Goal: Register for event/course

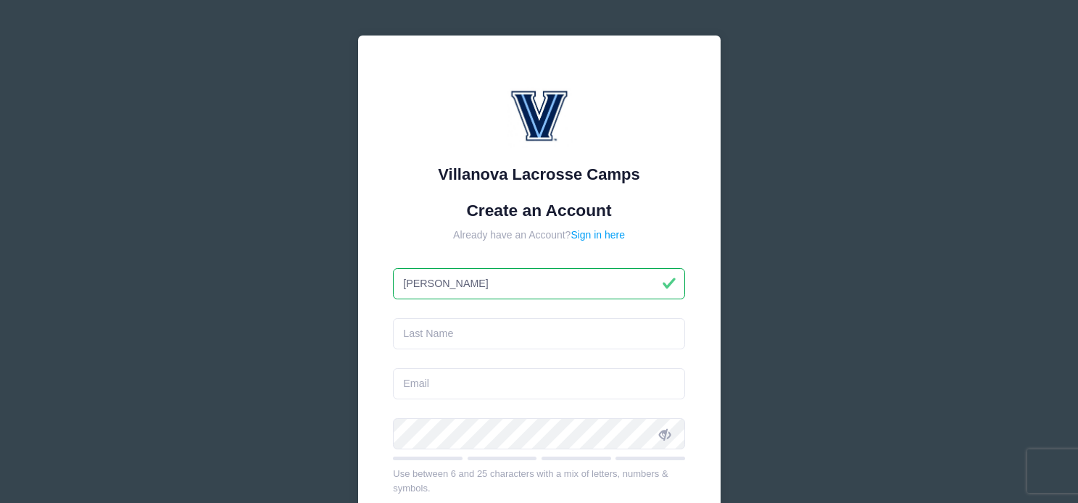
type input "[PERSON_NAME]"
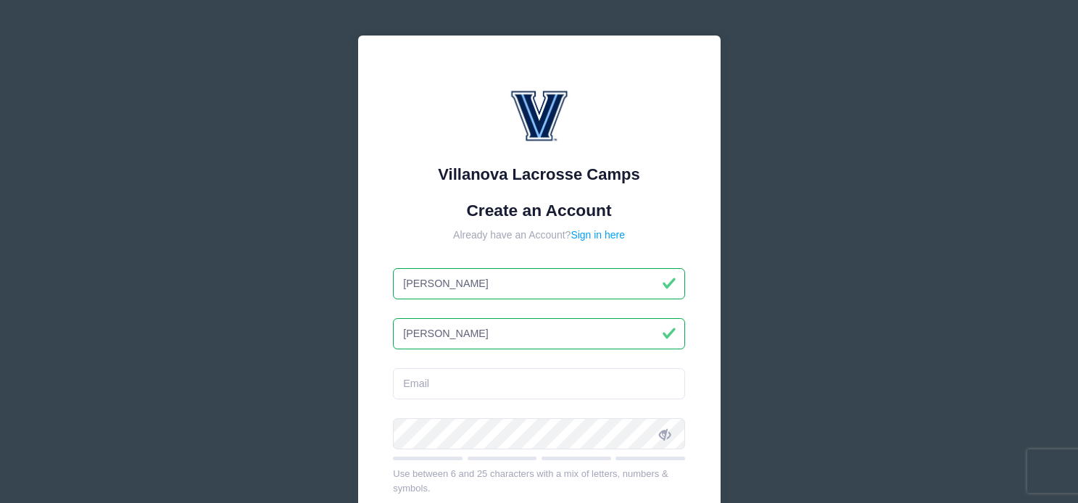
type input "[PERSON_NAME]"
type input "[EMAIL_ADDRESS][DOMAIN_NAME]"
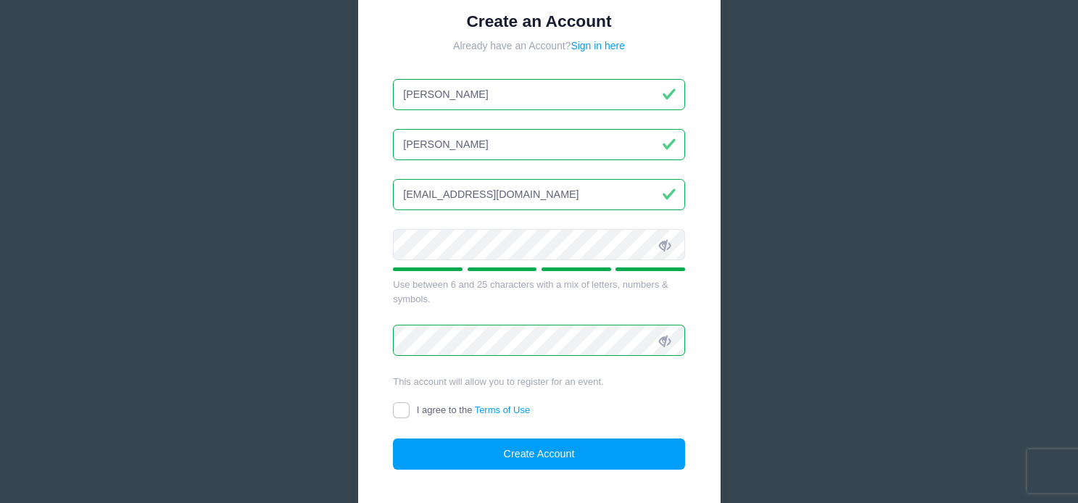
scroll to position [223, 0]
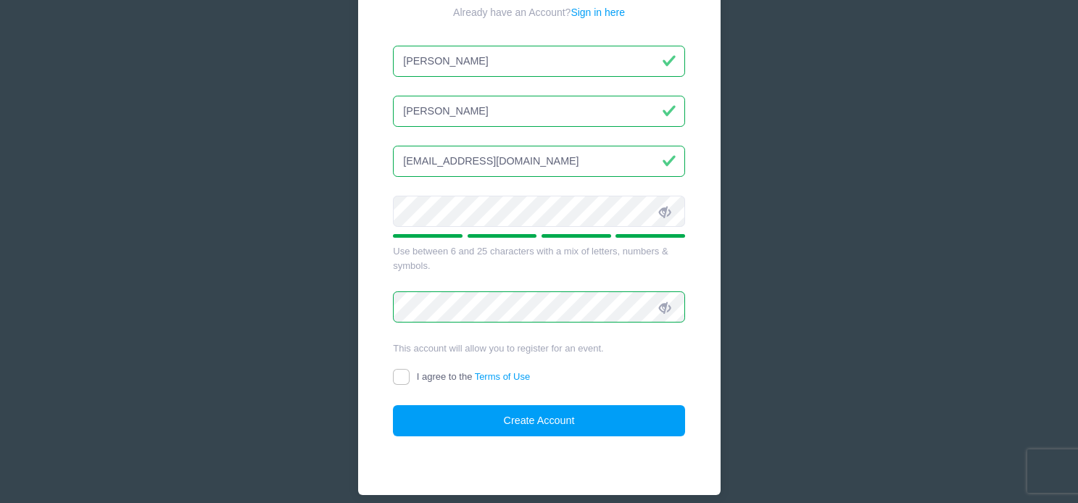
click at [397, 372] on input "I agree to the Terms of Use" at bounding box center [401, 377] width 17 height 17
checkbox input "true"
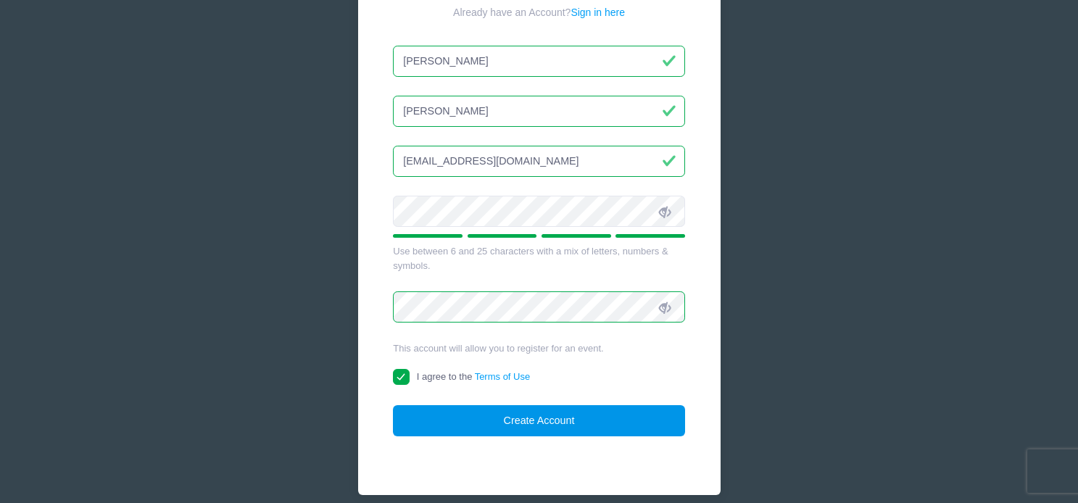
click at [521, 425] on button "Create Account" at bounding box center [539, 420] width 292 height 31
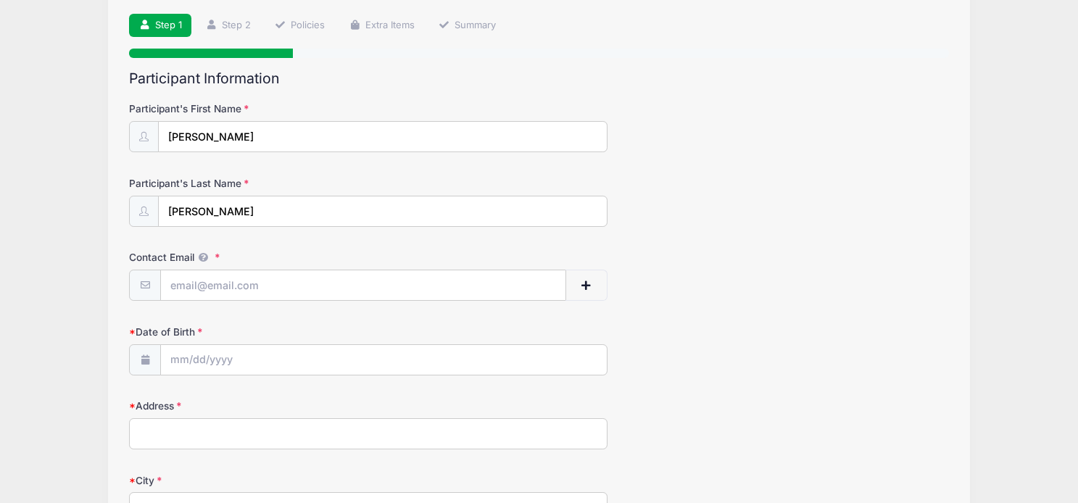
scroll to position [108, 0]
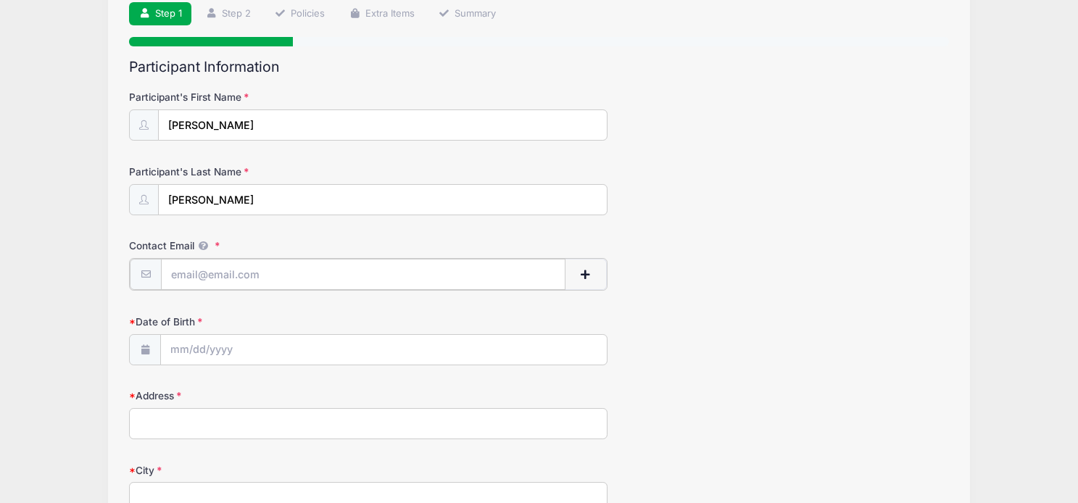
click at [234, 273] on input "Contact Email" at bounding box center [363, 274] width 404 height 31
type input "[EMAIL_ADDRESS][DOMAIN_NAME]"
click at [247, 337] on input "Date of Birth" at bounding box center [383, 349] width 445 height 31
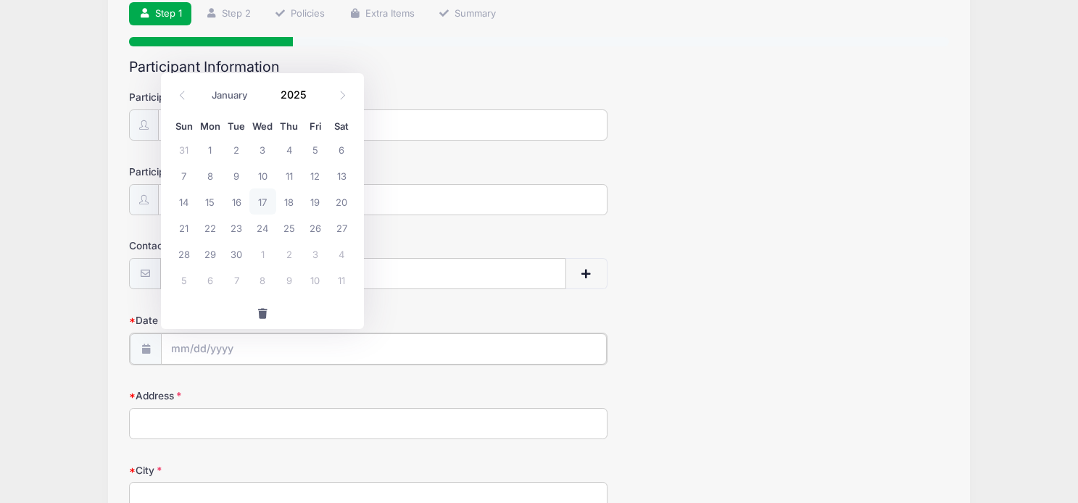
click at [242, 354] on input "Date of Birth" at bounding box center [383, 349] width 445 height 31
click at [182, 352] on input "Date of Birth" at bounding box center [383, 349] width 445 height 31
click at [316, 98] on span at bounding box center [315, 99] width 10 height 11
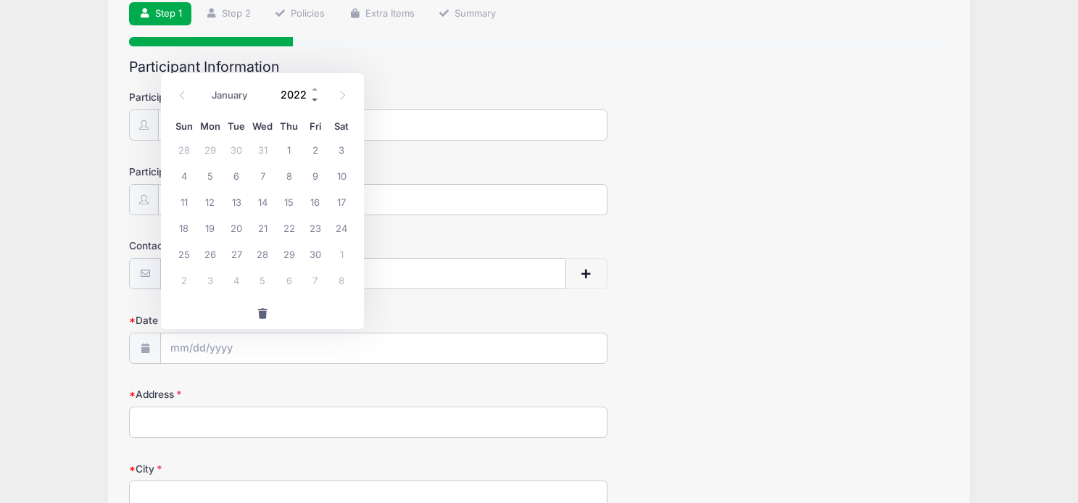
click at [316, 98] on span at bounding box center [315, 99] width 10 height 11
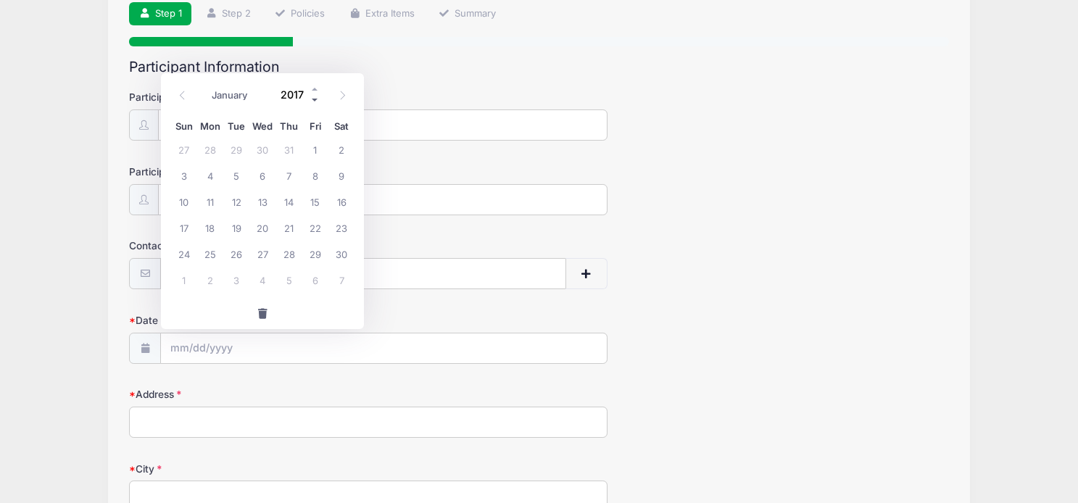
click at [316, 98] on span at bounding box center [315, 99] width 10 height 11
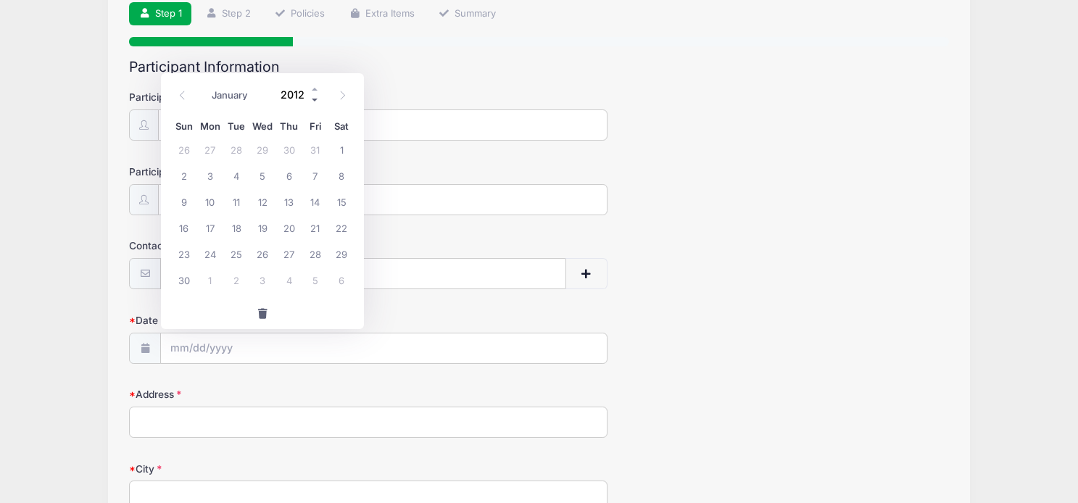
click at [316, 98] on span at bounding box center [315, 99] width 10 height 11
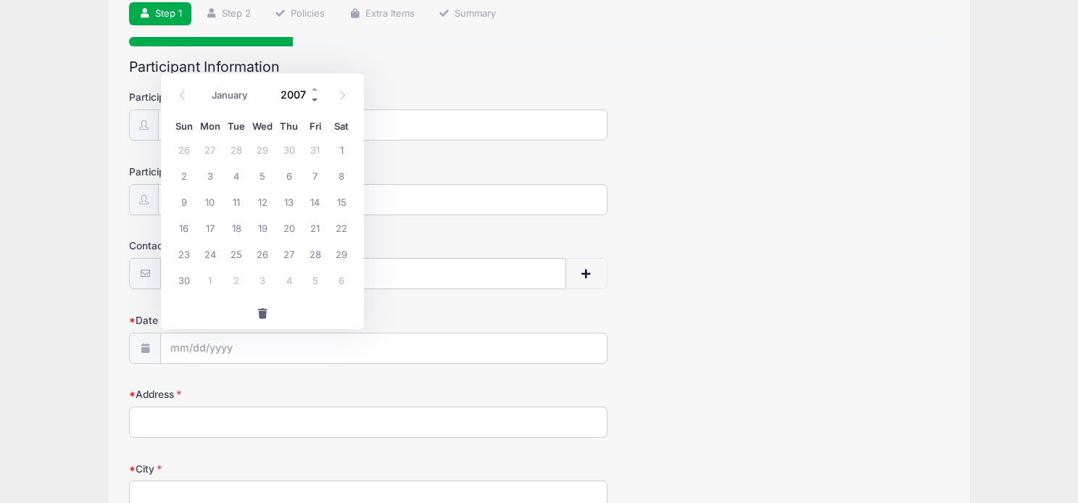
click at [316, 98] on span at bounding box center [315, 99] width 10 height 11
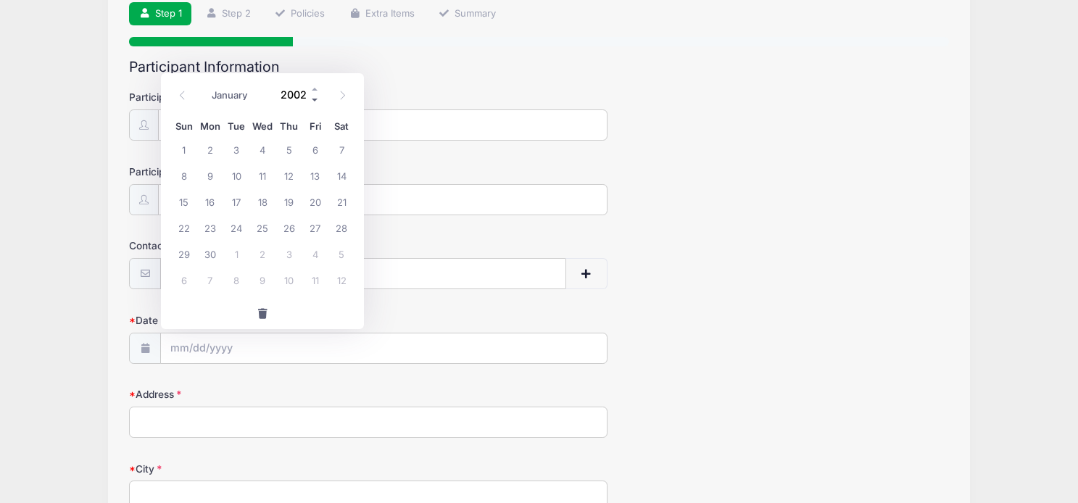
click at [316, 98] on span at bounding box center [315, 99] width 10 height 11
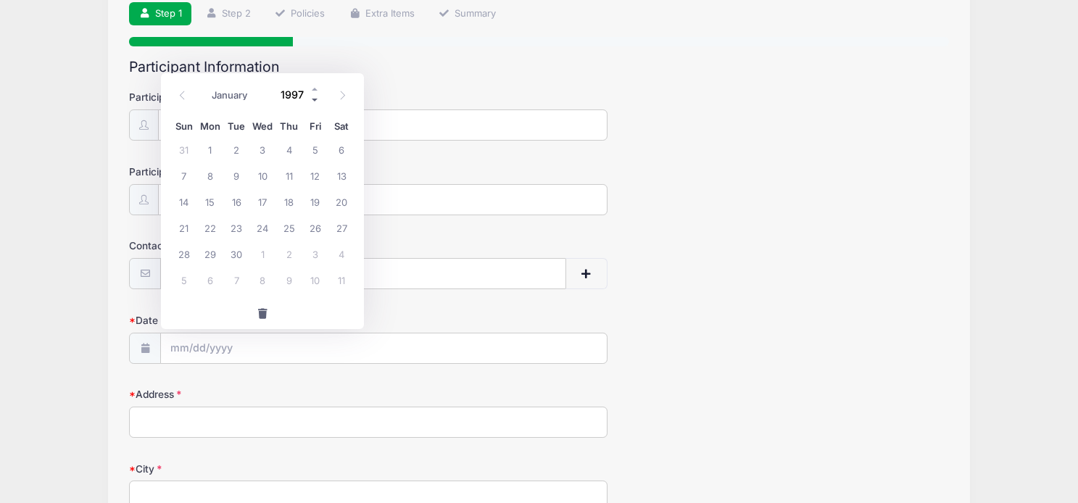
click at [316, 98] on span at bounding box center [315, 99] width 10 height 11
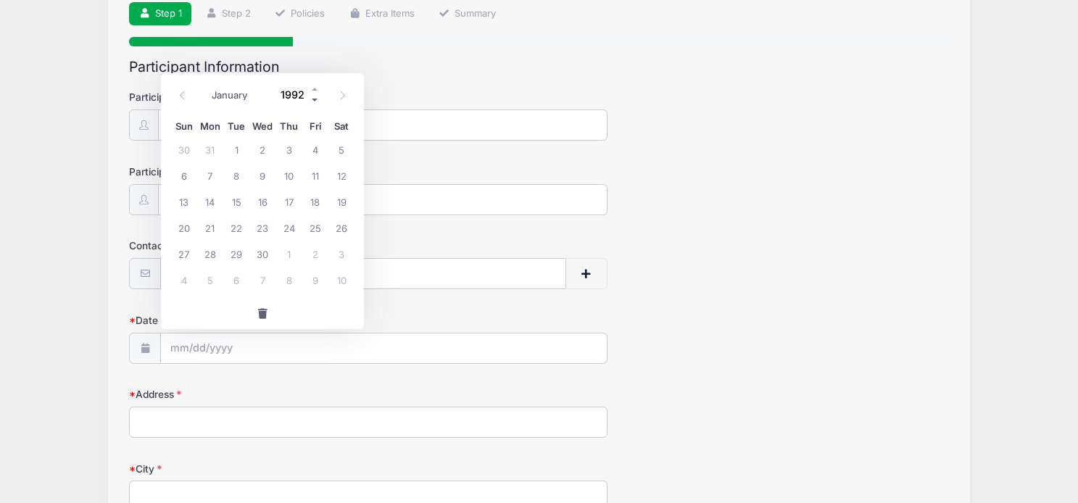
click at [316, 98] on span at bounding box center [315, 99] width 10 height 11
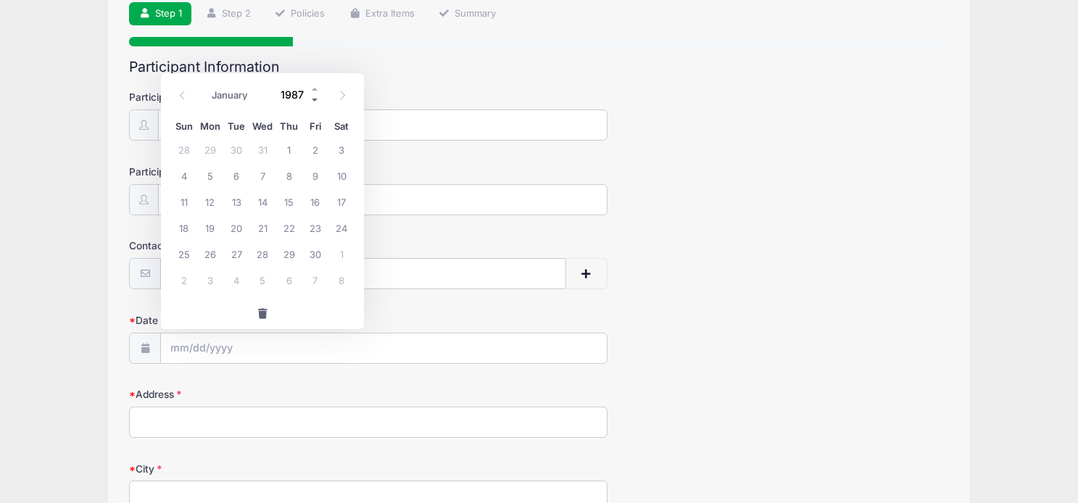
click at [316, 98] on span at bounding box center [315, 99] width 10 height 11
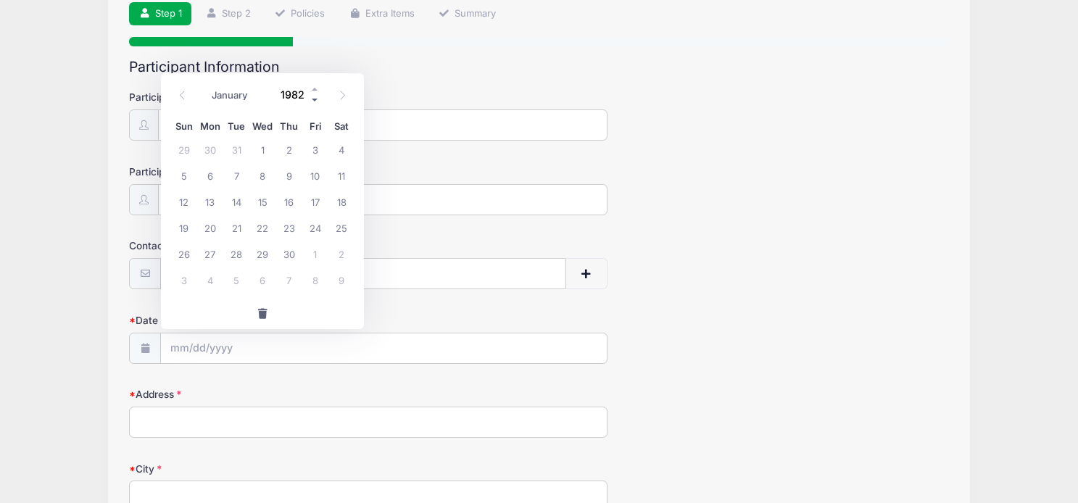
click at [316, 98] on span at bounding box center [315, 99] width 10 height 11
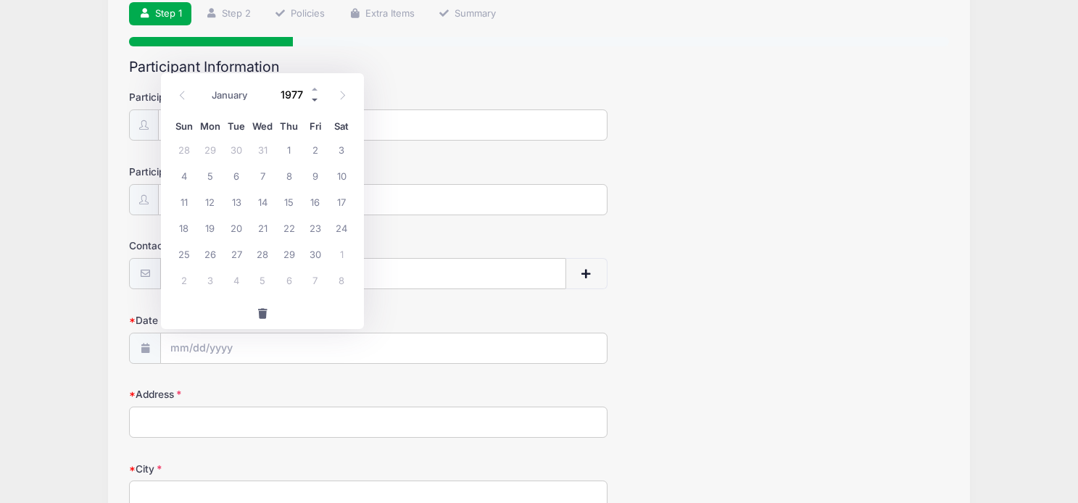
click at [316, 98] on span at bounding box center [315, 99] width 10 height 11
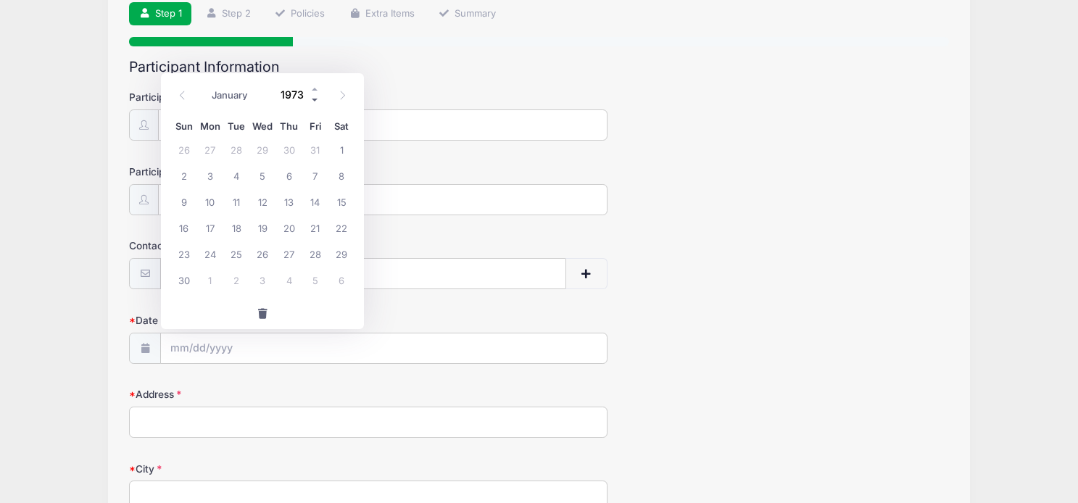
type input "1972"
click at [342, 92] on icon at bounding box center [342, 95] width 9 height 9
click at [342, 94] on icon at bounding box center [342, 95] width 9 height 9
select select "10"
click at [315, 197] on span "17" at bounding box center [315, 202] width 26 height 26
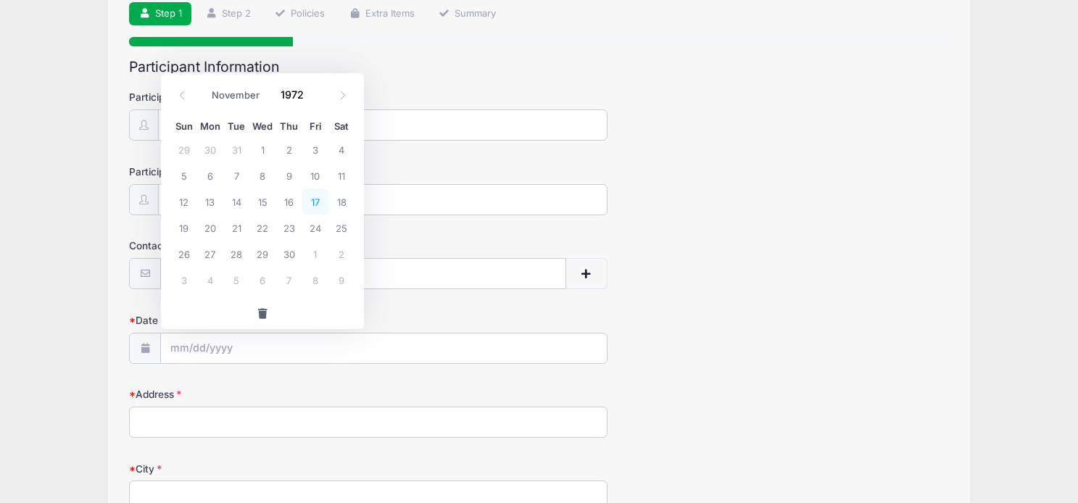
type input "[DATE]"
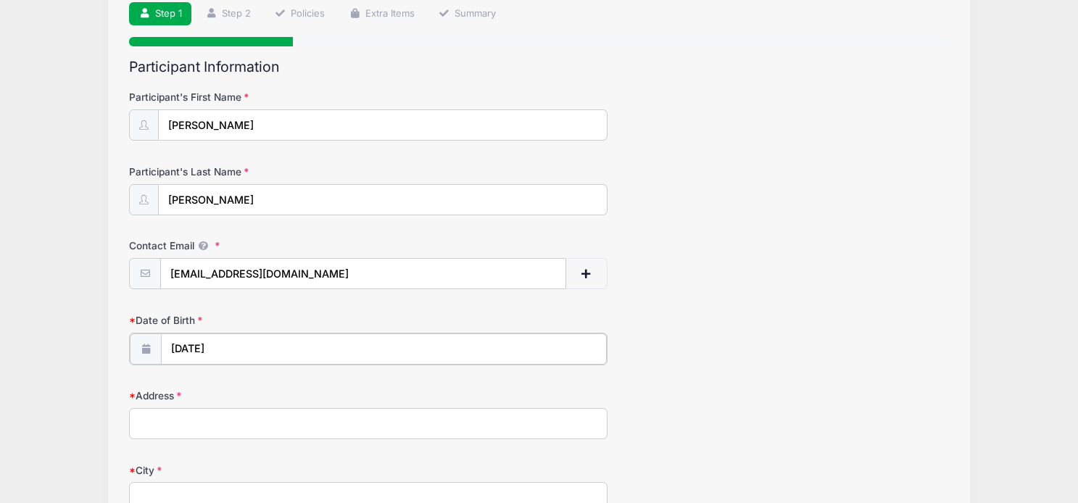
scroll to position [181, 0]
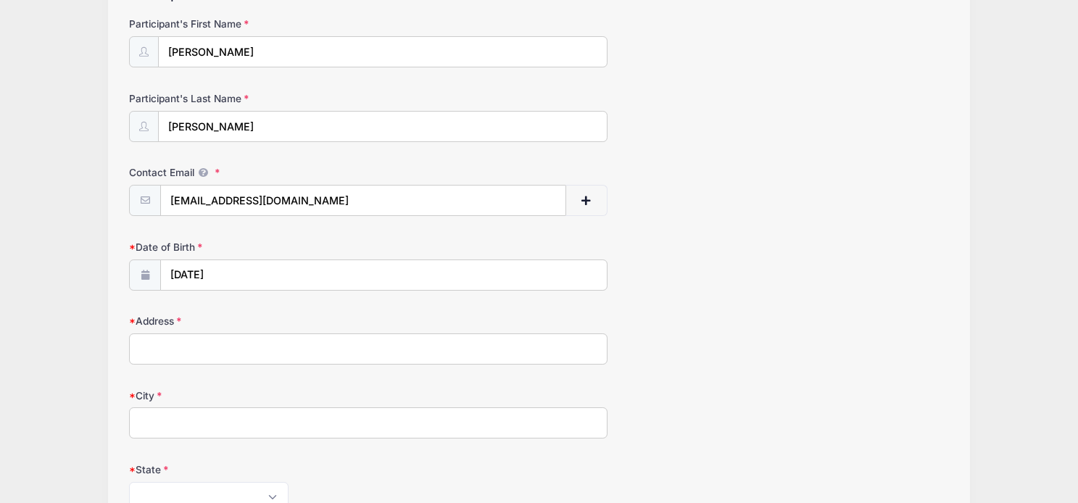
click at [198, 354] on input "Address" at bounding box center [368, 349] width 479 height 31
type input "[STREET_ADDRESS]"
click at [207, 424] on input "City" at bounding box center [368, 423] width 479 height 31
type input "E"
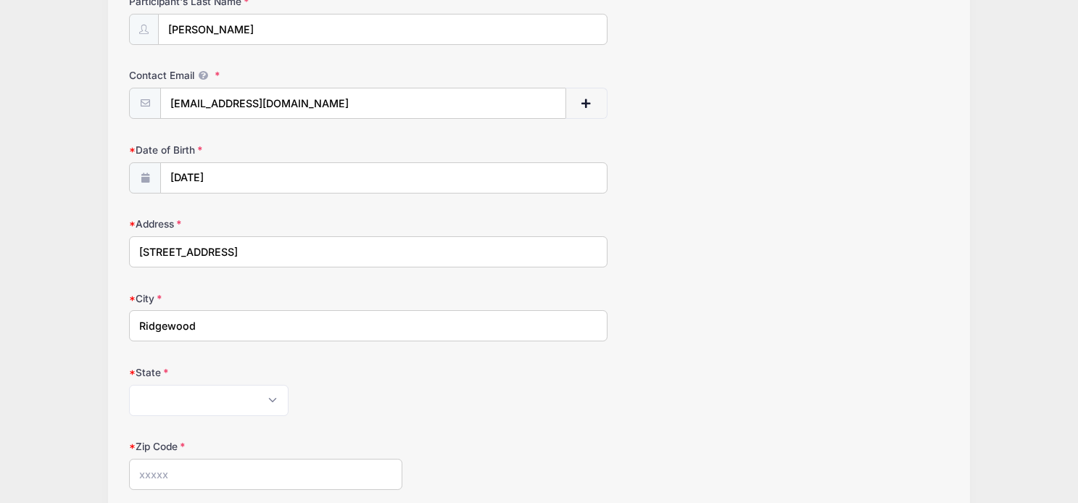
scroll to position [321, 0]
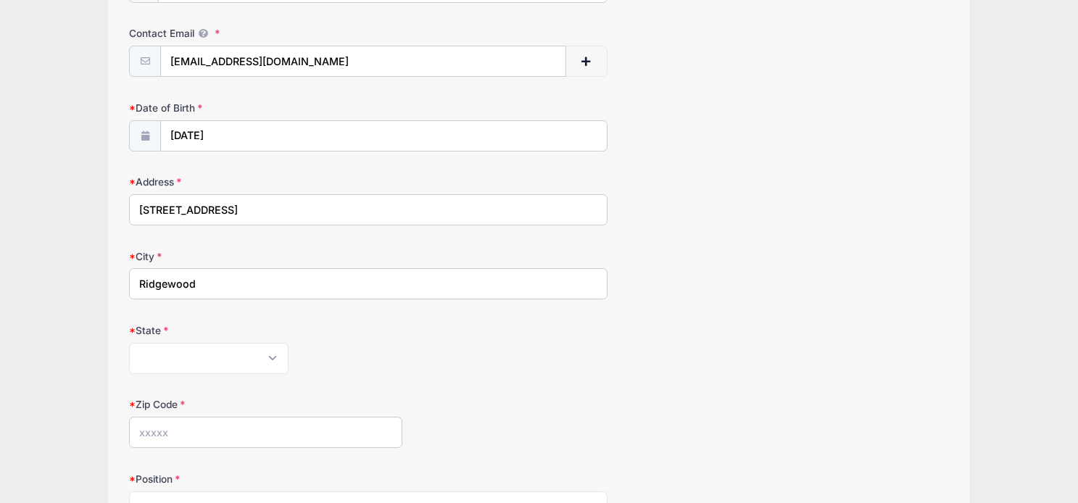
type input "Ridgewood"
select select "NJ"
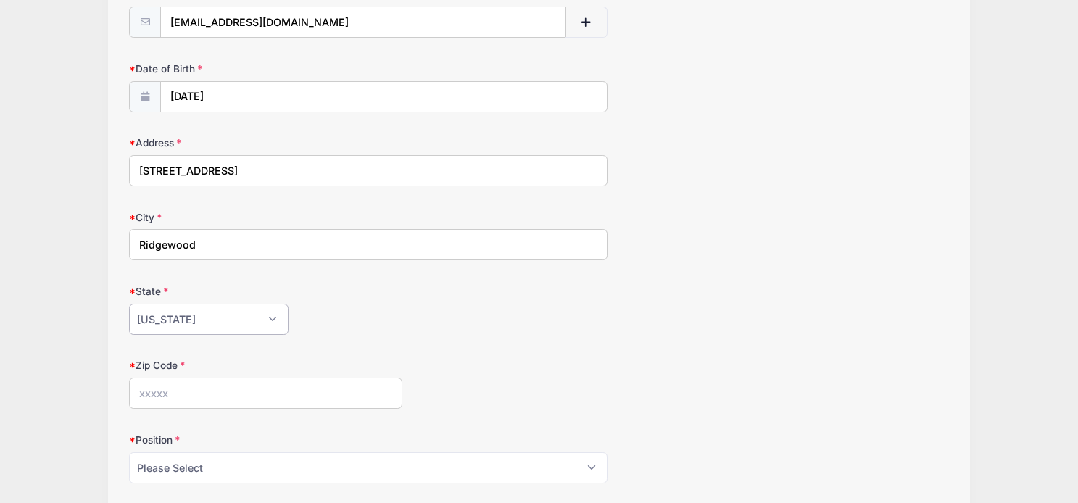
scroll to position [372, 0]
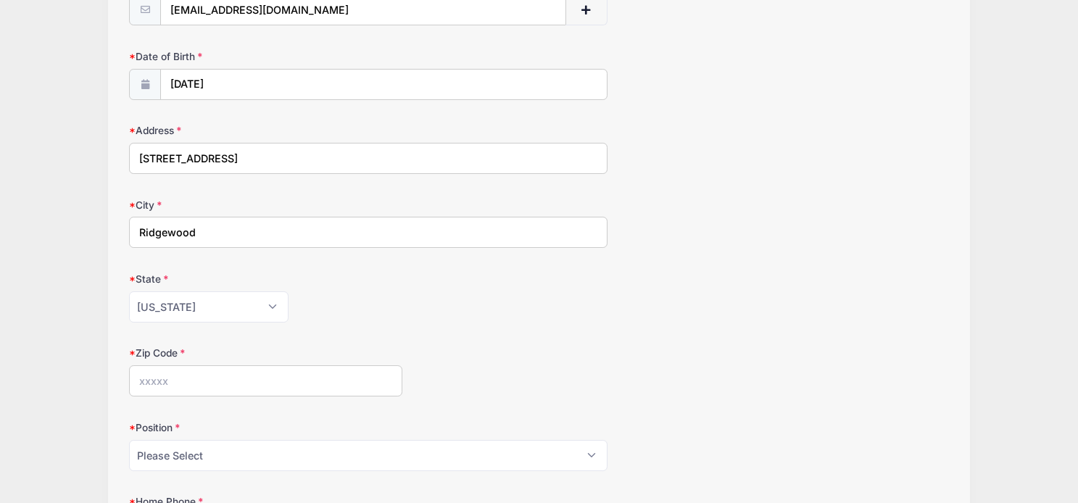
click at [191, 377] on input "Zip Code" at bounding box center [265, 381] width 273 height 31
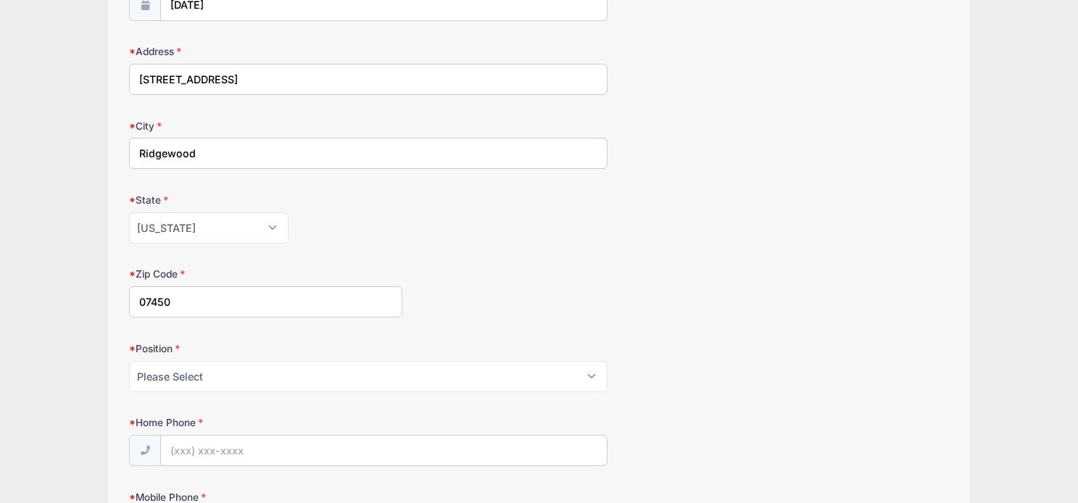
scroll to position [477, 0]
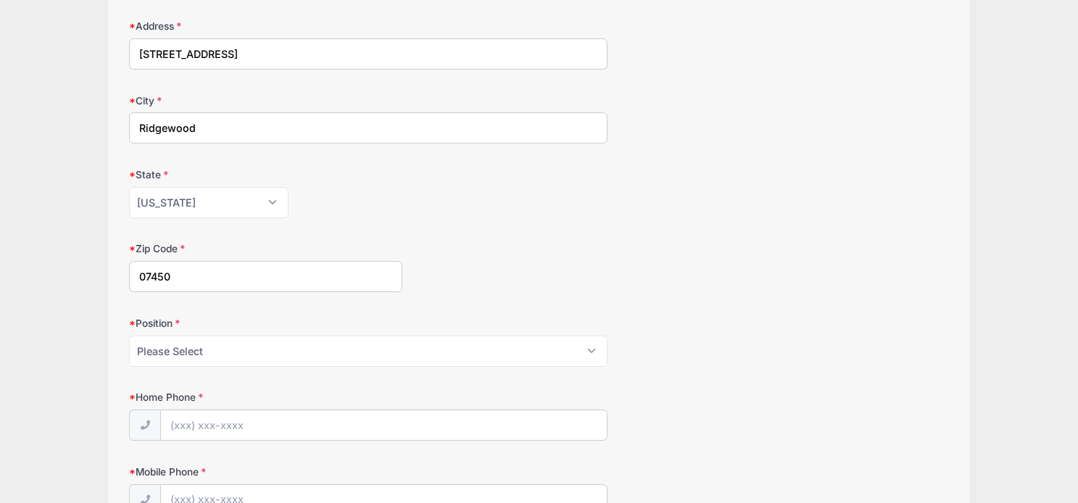
type input "07450"
select select "FOGO"
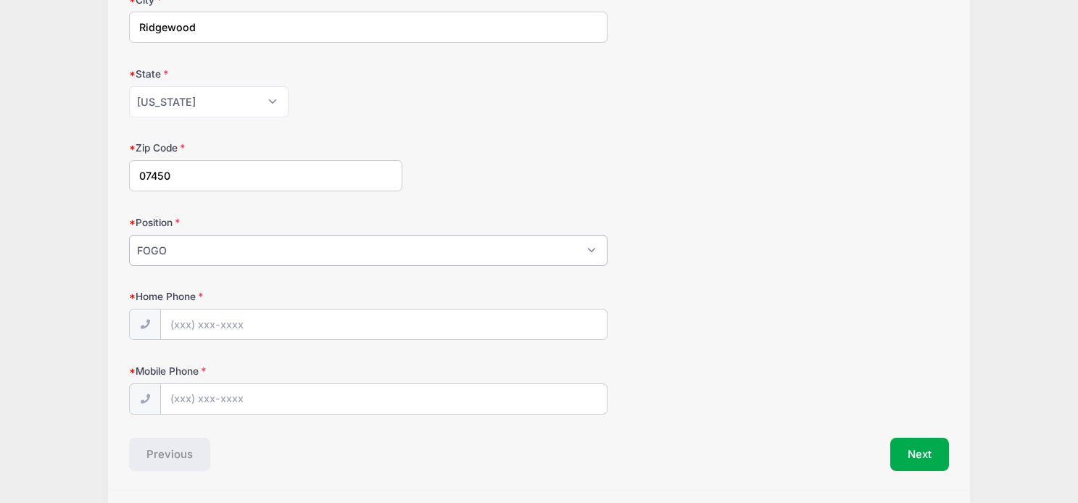
scroll to position [579, 0]
click at [228, 322] on input "Home Phone" at bounding box center [383, 323] width 445 height 31
type input "[PHONE_NUMBER]"
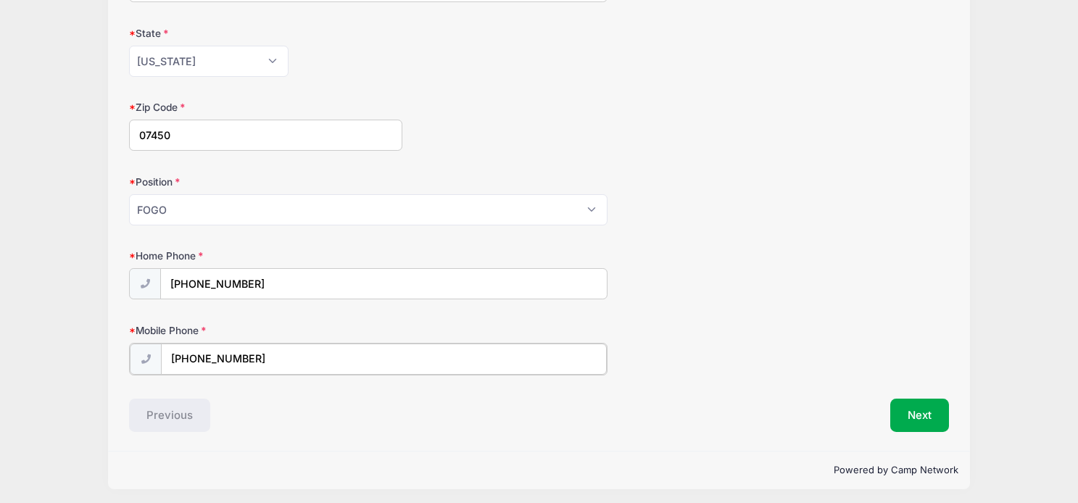
scroll to position [617, 0]
type input "[PHONE_NUMBER]"
click at [928, 410] on button "Next" at bounding box center [920, 416] width 59 height 33
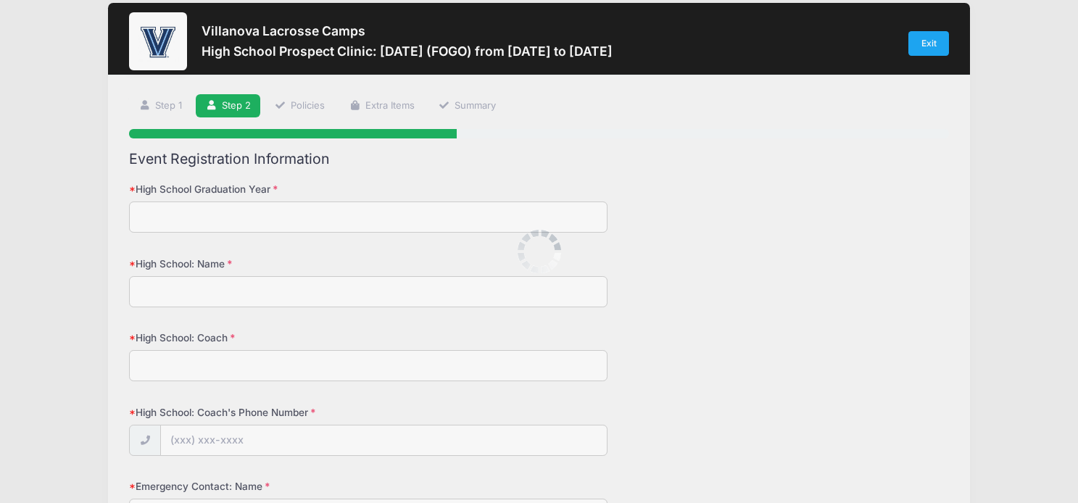
scroll to position [0, 0]
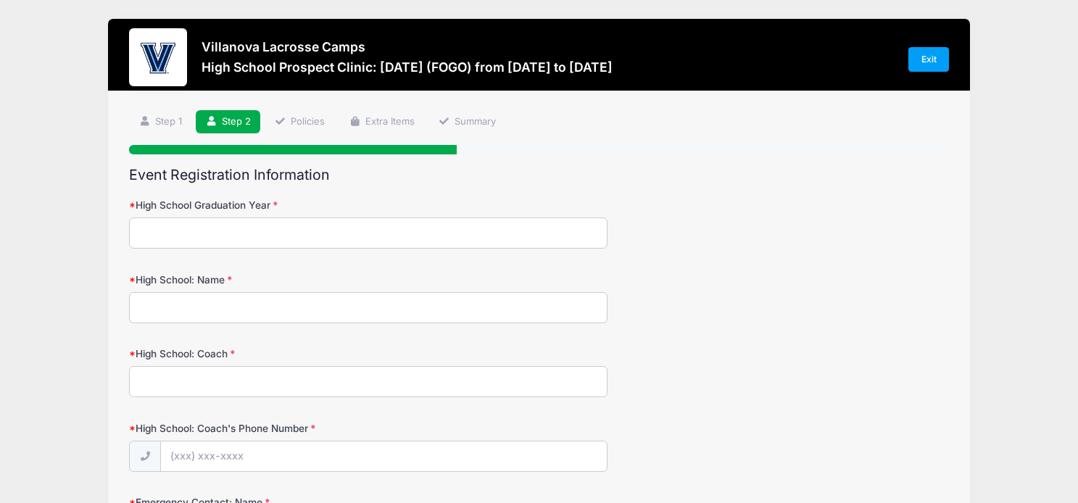
click at [253, 231] on input "High School Graduation Year" at bounding box center [368, 233] width 479 height 31
type input "2028"
type input "Ridgewood"
type input "[PERSON_NAME]"
type input "[PHONE_NUMBER]"
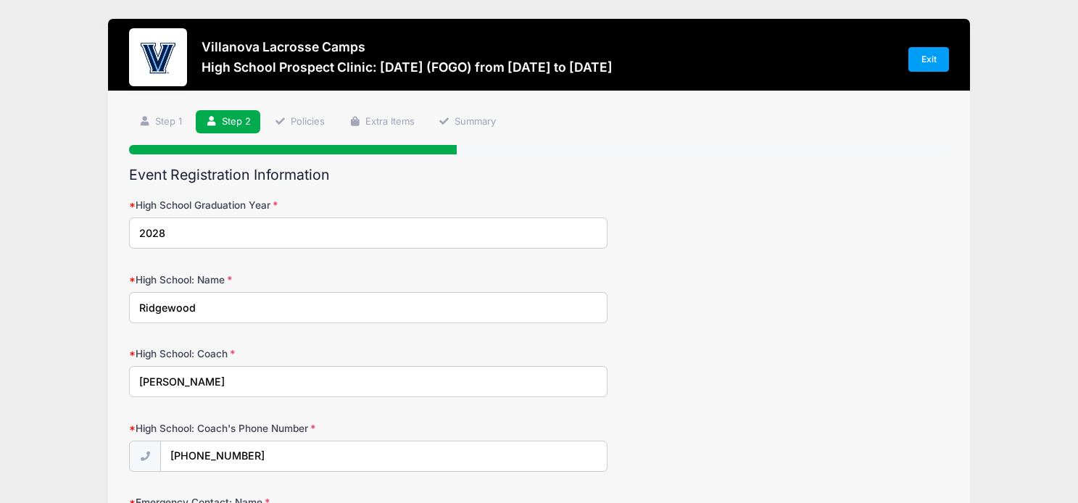
scroll to position [276, 0]
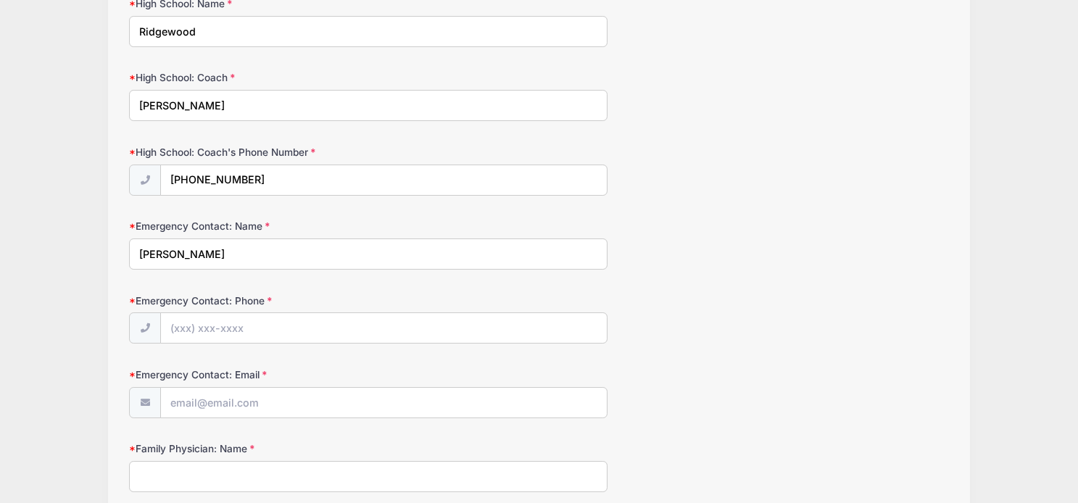
type input "[PERSON_NAME]"
type input "[PHONE_NUMBER]"
click at [57, 236] on div "Villanova Lacrosse Camps High School Prospect Clinic: [DATE] (FOGO) from [DATE]…" at bounding box center [539, 460] width 1035 height 1472
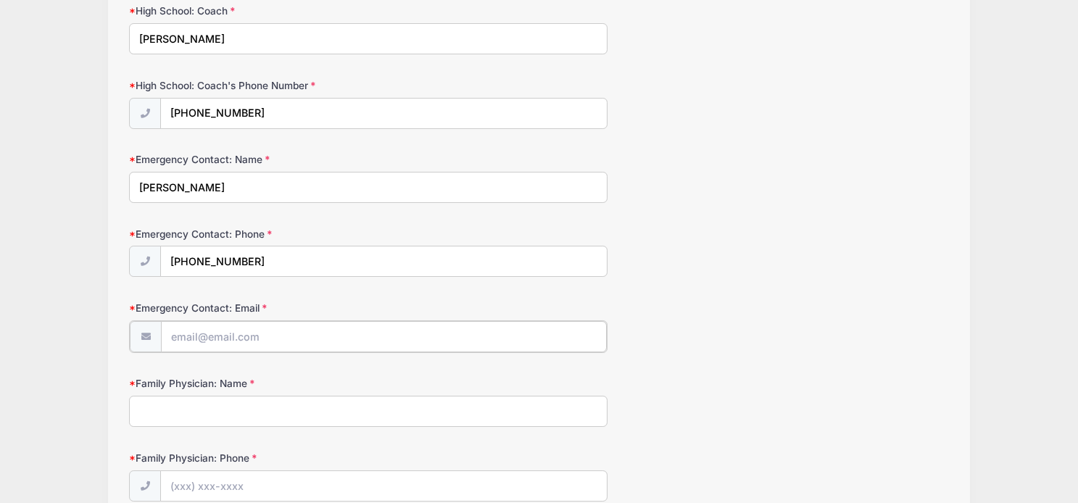
type input "[EMAIL_ADDRESS][DOMAIN_NAME]"
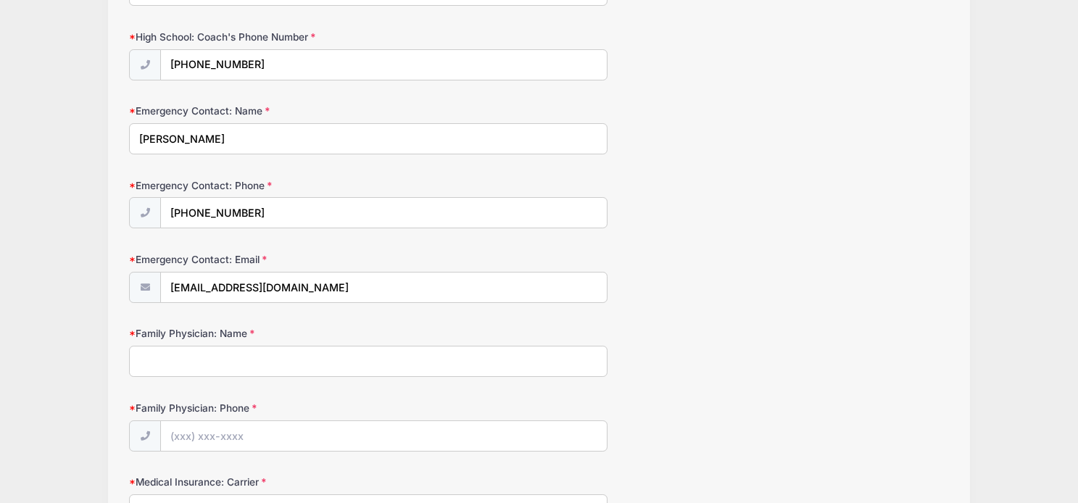
scroll to position [404, 0]
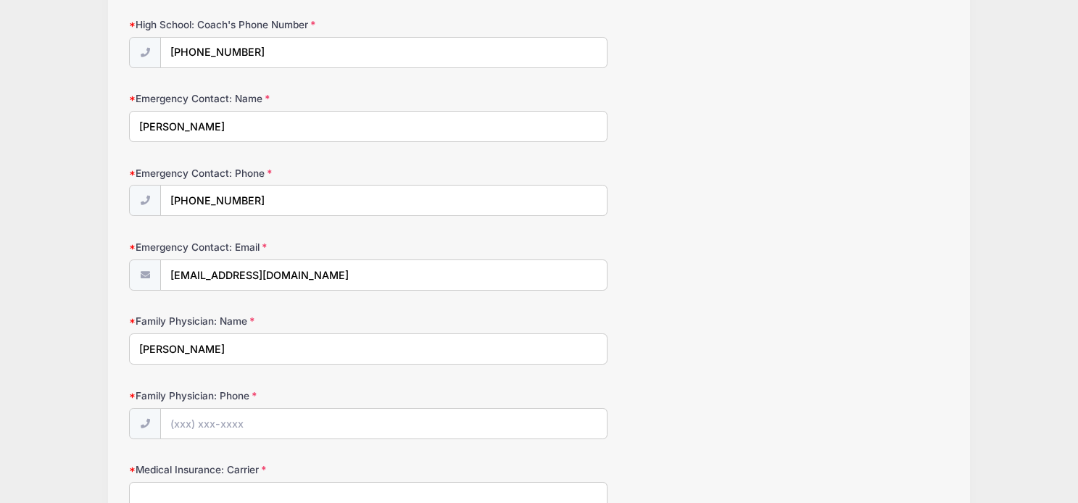
type input "[PERSON_NAME]"
type input "[PHONE_NUMBER]"
click at [38, 282] on div "Villanova Lacrosse Camps High School Prospect Clinic: [DATE] (FOGO) from [DATE]…" at bounding box center [539, 332] width 1035 height 1472
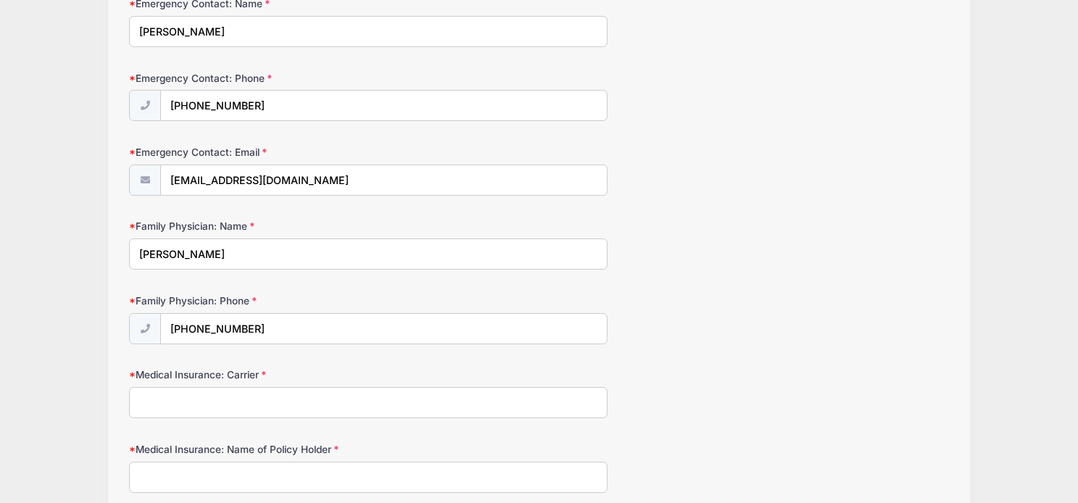
scroll to position [533, 0]
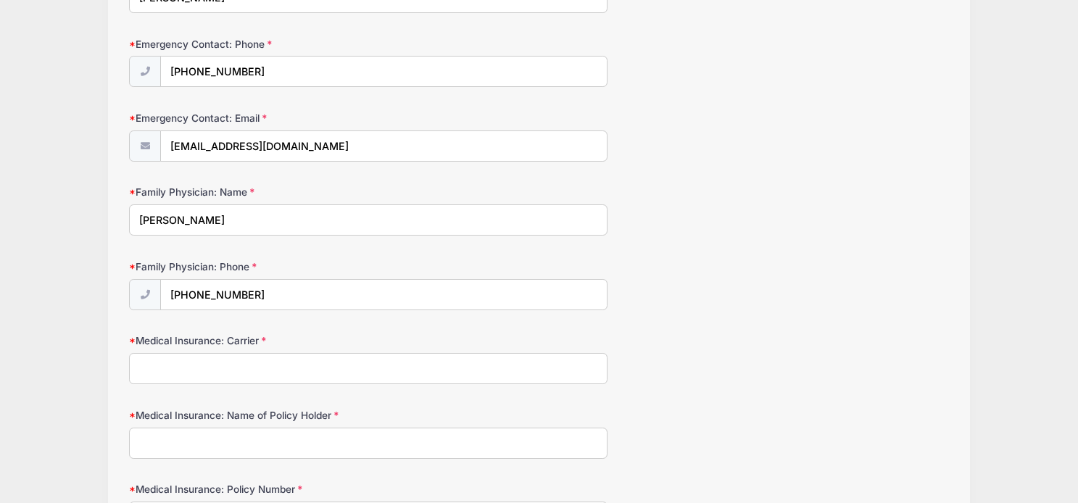
click at [208, 366] on input "Medical Insurance: Carrier" at bounding box center [368, 368] width 479 height 31
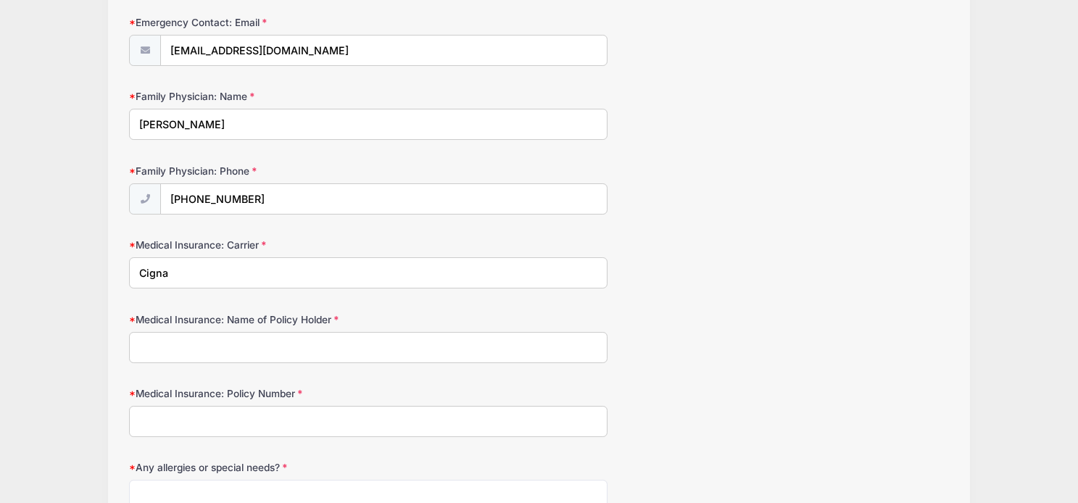
scroll to position [629, 0]
type input "Cigna"
type input "[PERSON_NAME]"
click at [247, 420] on input "Medical Insurance: Policy Number" at bounding box center [368, 421] width 479 height 31
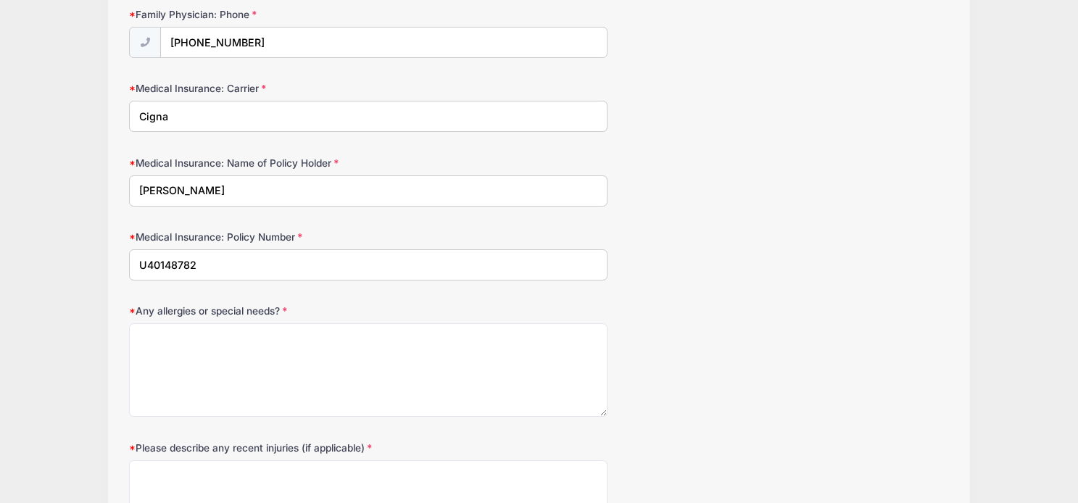
scroll to position [790, 0]
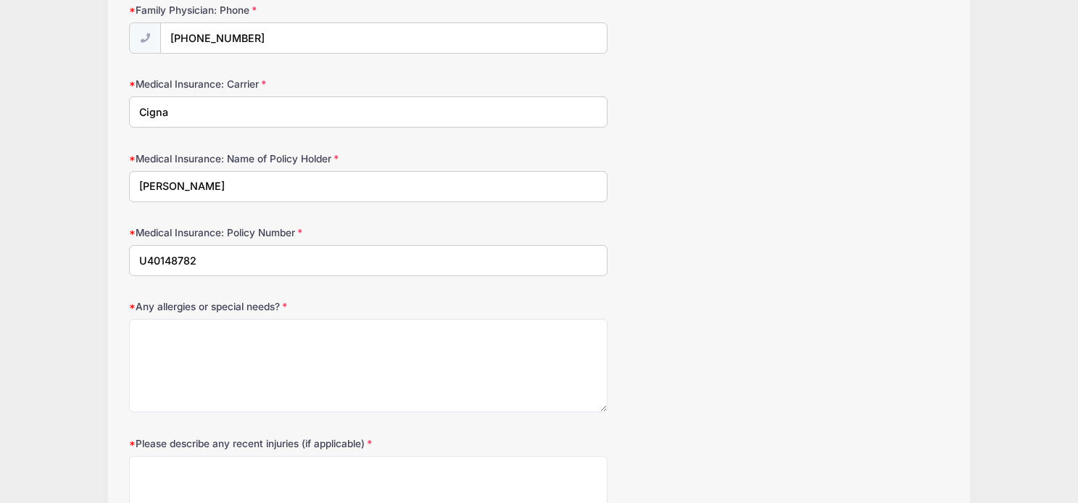
type input "U40148782"
click at [205, 330] on textarea "Any allergies or special needs?" at bounding box center [368, 366] width 479 height 94
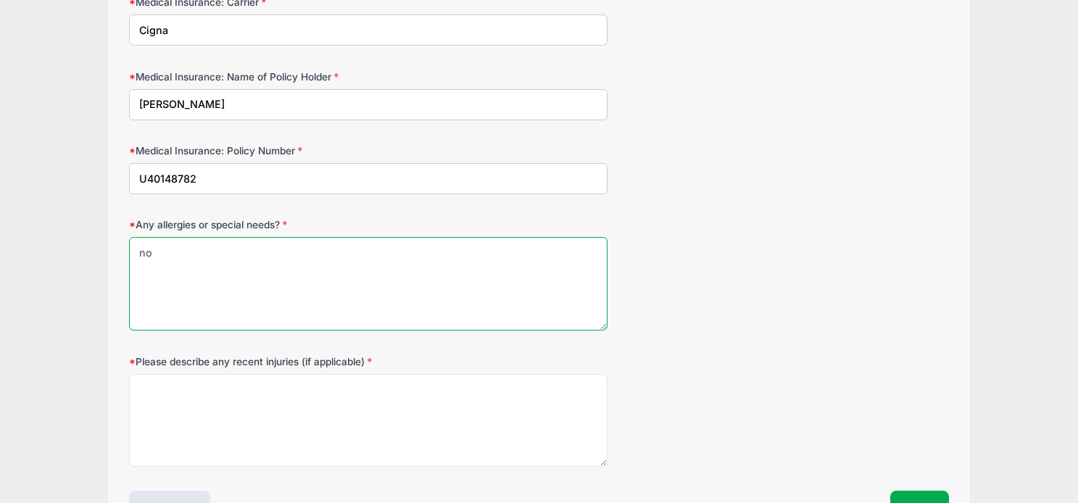
scroll to position [909, 0]
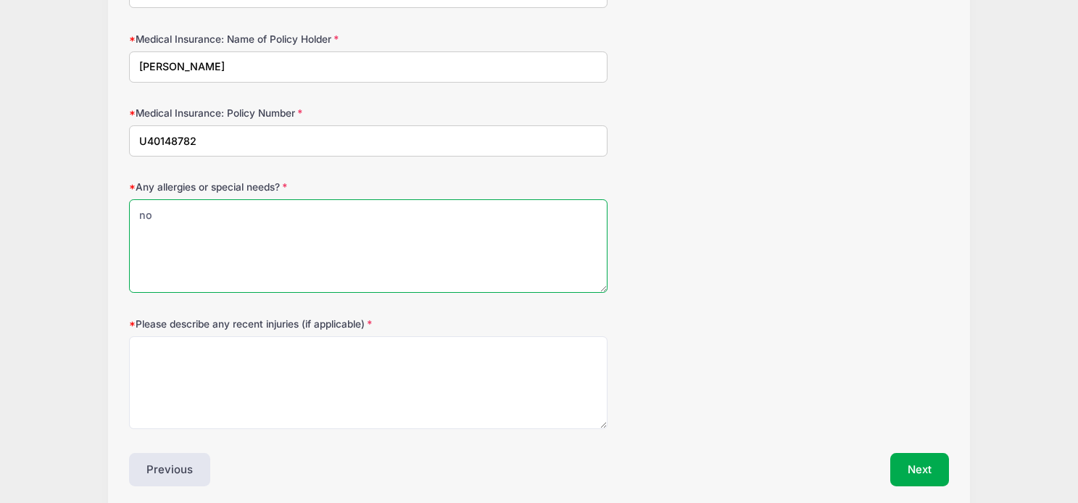
type textarea "no"
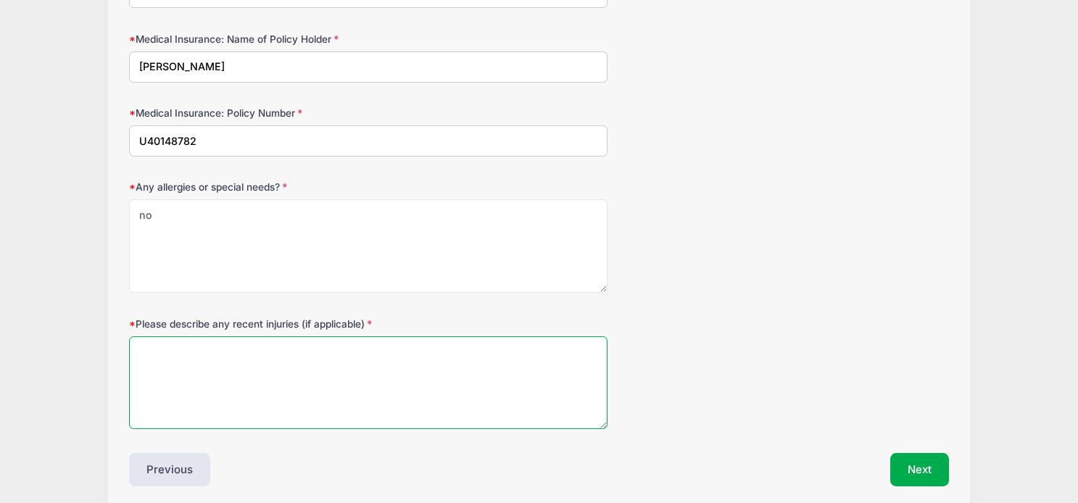
click at [299, 350] on textarea "Please describe any recent injuries (if applicable)" at bounding box center [368, 384] width 479 height 94
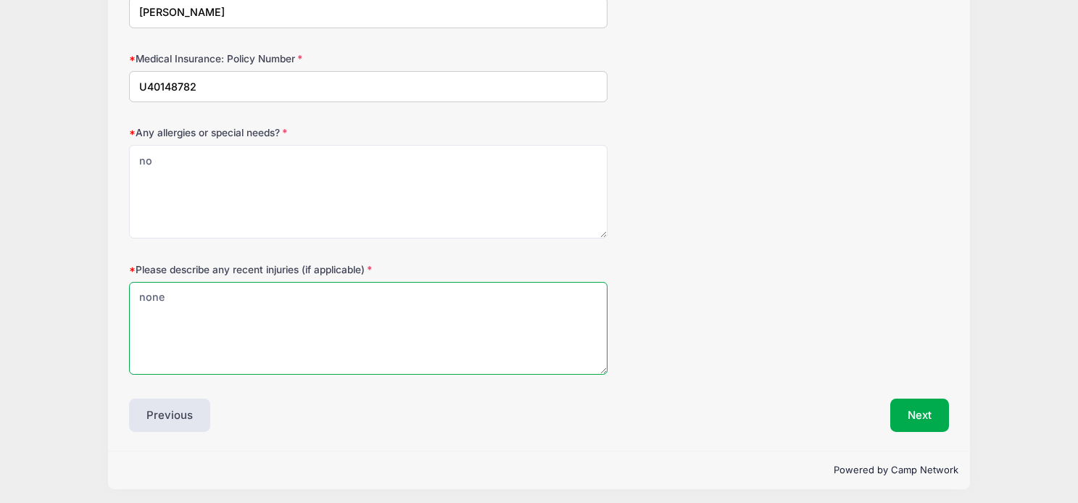
scroll to position [962, 0]
type textarea "none"
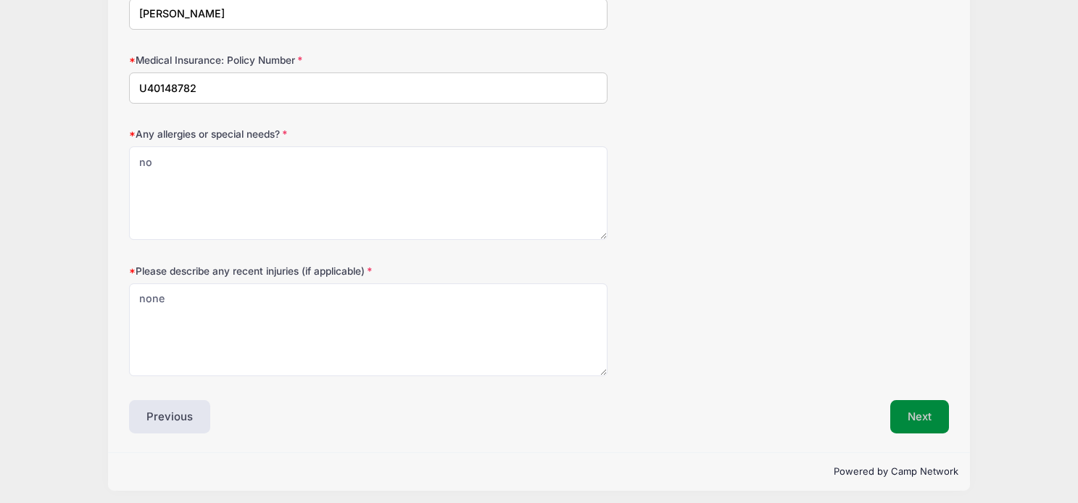
click at [927, 416] on button "Next" at bounding box center [920, 416] width 59 height 33
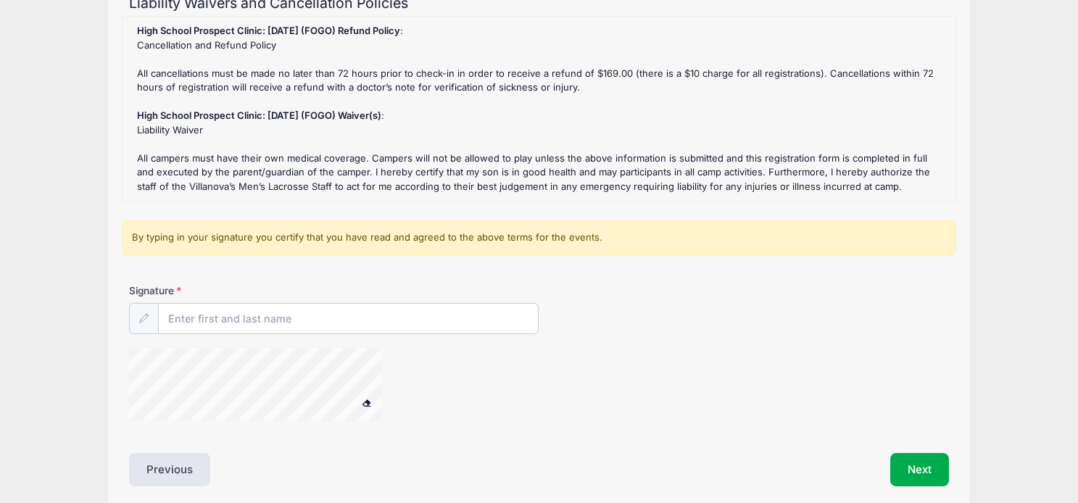
scroll to position [173, 0]
click at [290, 310] on input "Signature" at bounding box center [348, 317] width 379 height 31
type input "[PERSON_NAME]"
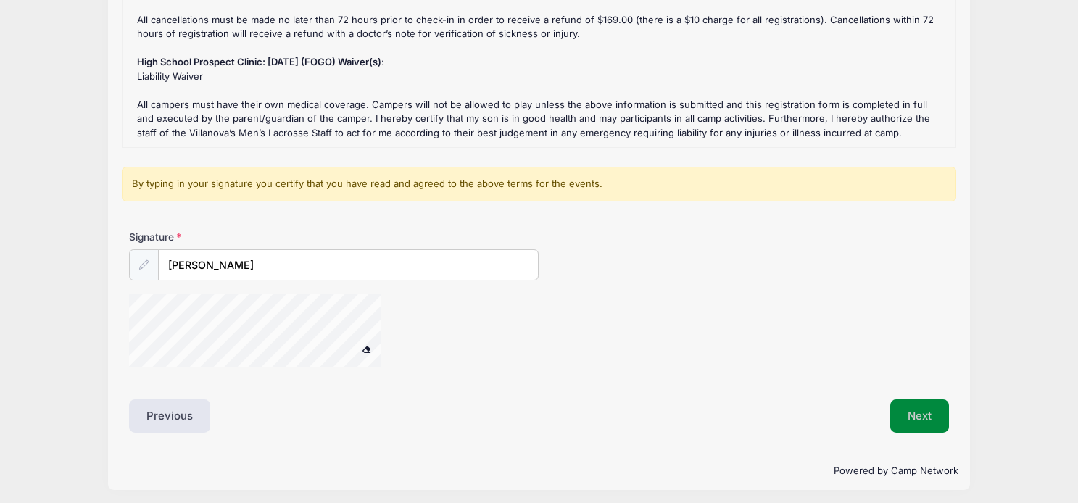
scroll to position [224, 0]
click at [930, 411] on button "Next" at bounding box center [920, 417] width 59 height 33
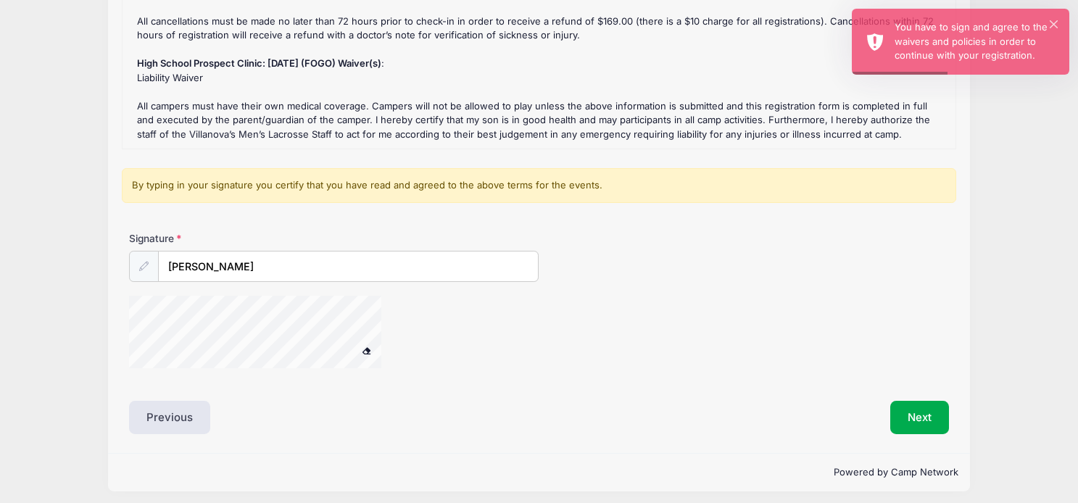
click at [138, 264] on div at bounding box center [144, 266] width 30 height 31
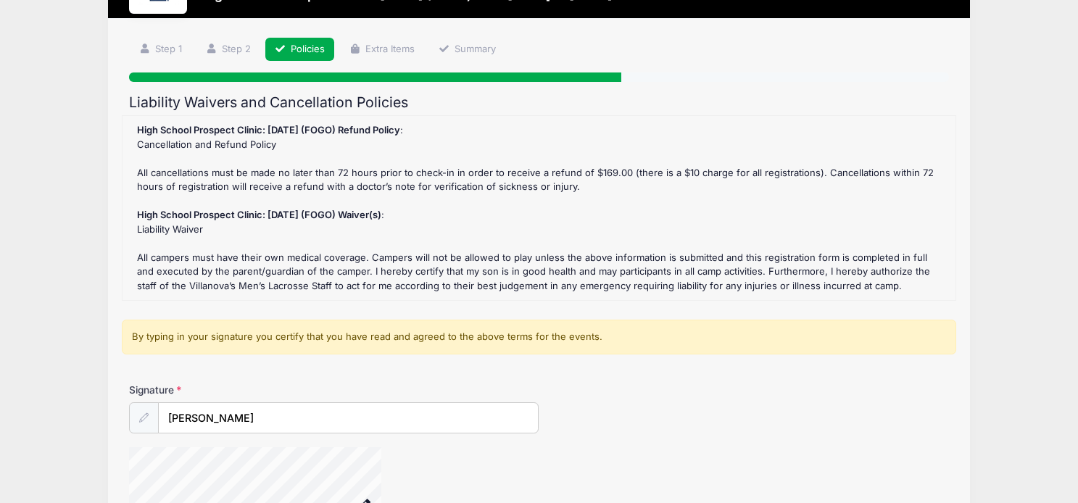
scroll to position [105, 0]
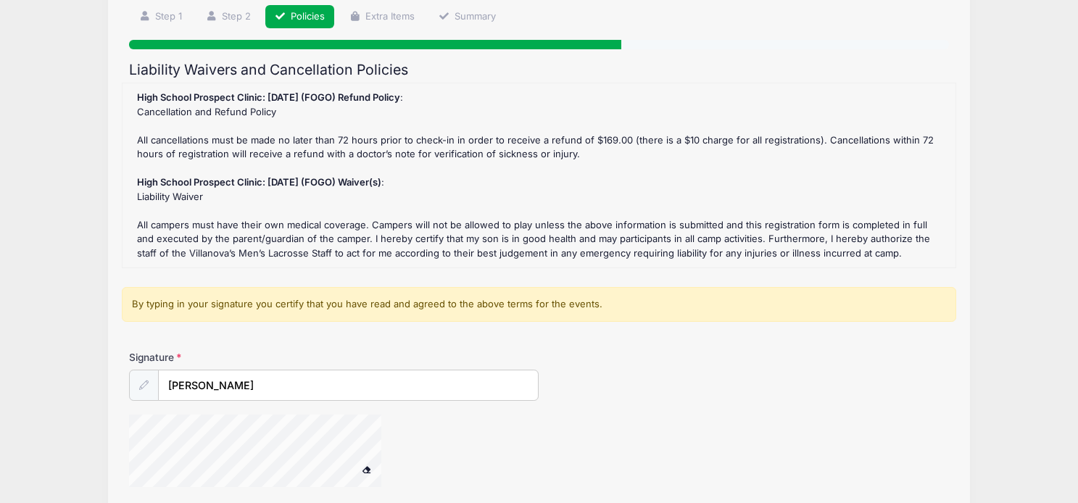
click at [144, 381] on icon at bounding box center [143, 385] width 9 height 9
click at [253, 378] on input "[PERSON_NAME]" at bounding box center [348, 386] width 379 height 31
type input "C"
click at [144, 381] on icon at bounding box center [143, 385] width 9 height 9
click at [242, 376] on input "Signature" at bounding box center [348, 386] width 379 height 31
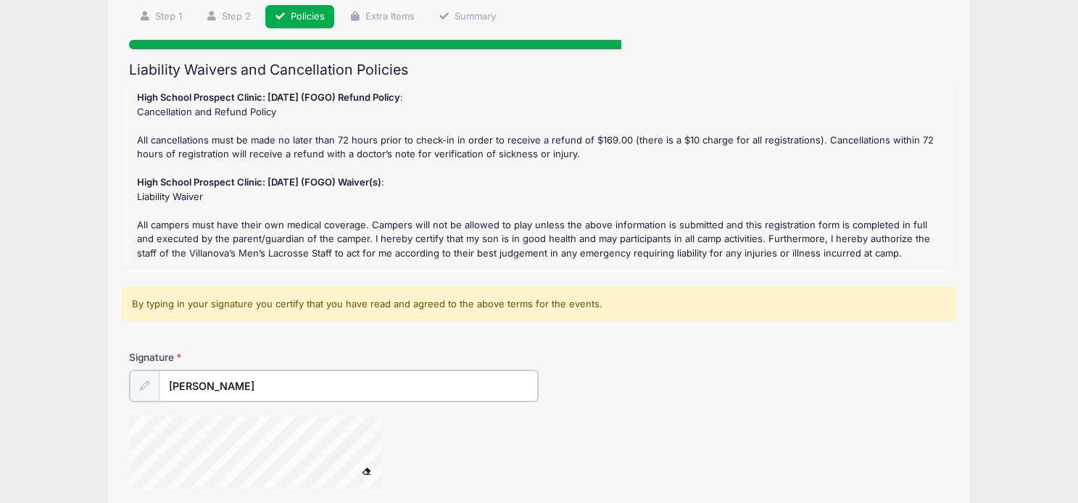
click at [366, 465] on button at bounding box center [367, 472] width 25 height 18
type input "[PERSON_NAME]"
click at [384, 442] on div at bounding box center [274, 453] width 290 height 77
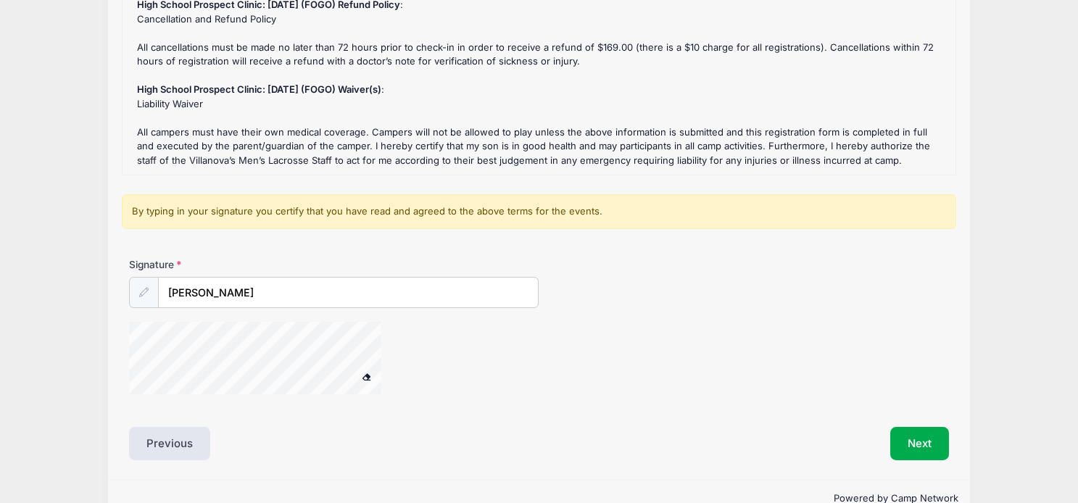
scroll to position [199, 0]
click at [913, 437] on button "Next" at bounding box center [920, 442] width 59 height 33
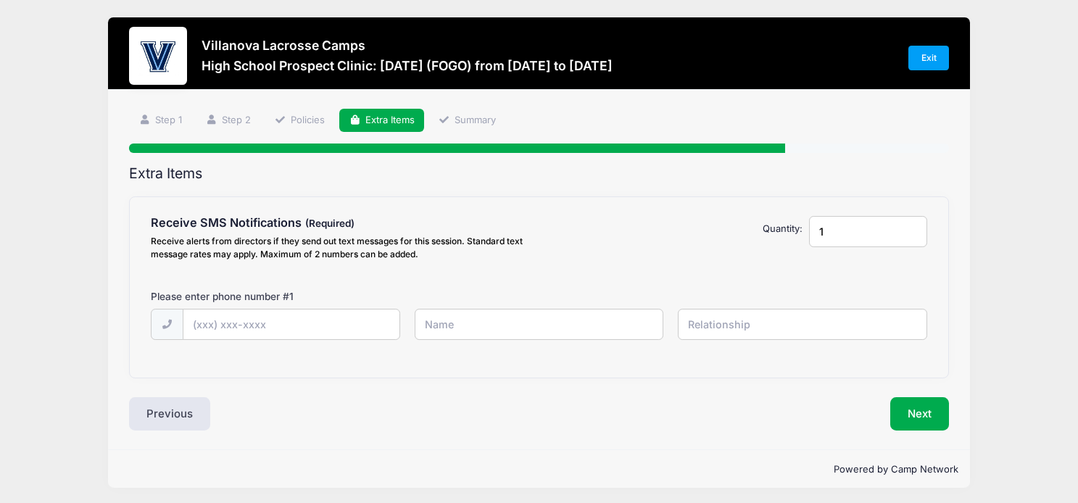
scroll to position [0, 0]
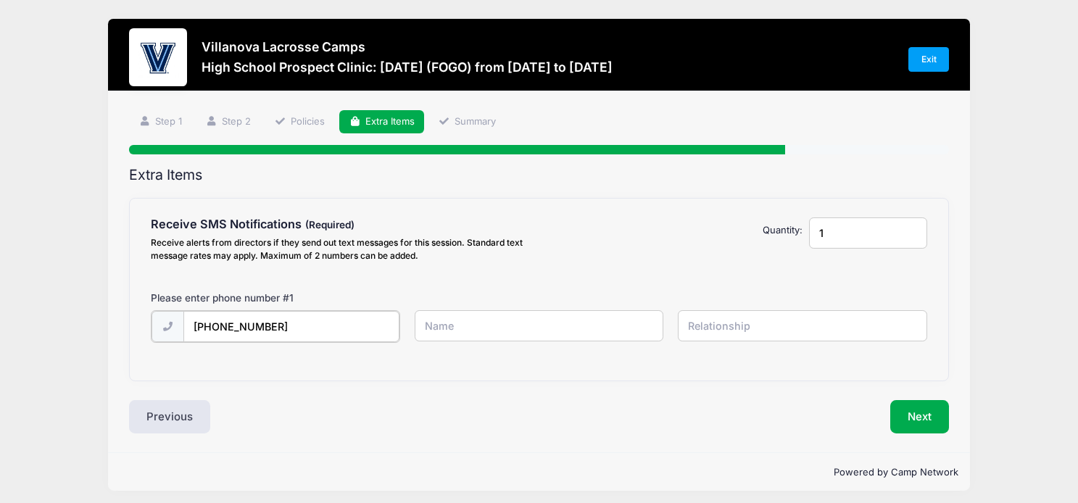
type input "[PHONE_NUMBER]"
type input "[PERSON_NAME]"
type input "i"
click at [482, 331] on input "[PERSON_NAME]" at bounding box center [539, 325] width 249 height 31
type input "c"
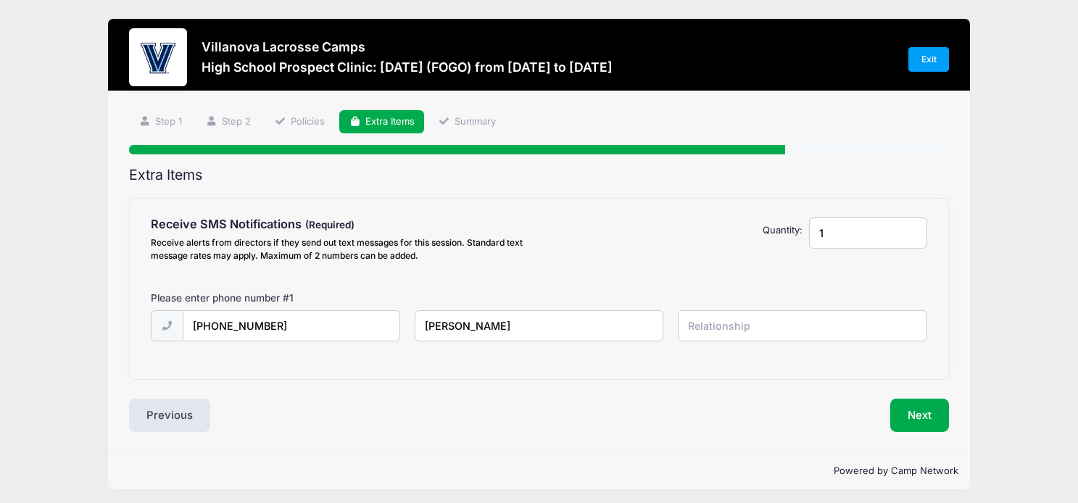
type input "[PERSON_NAME]"
type input "Father"
click at [926, 408] on button "Next" at bounding box center [920, 415] width 59 height 33
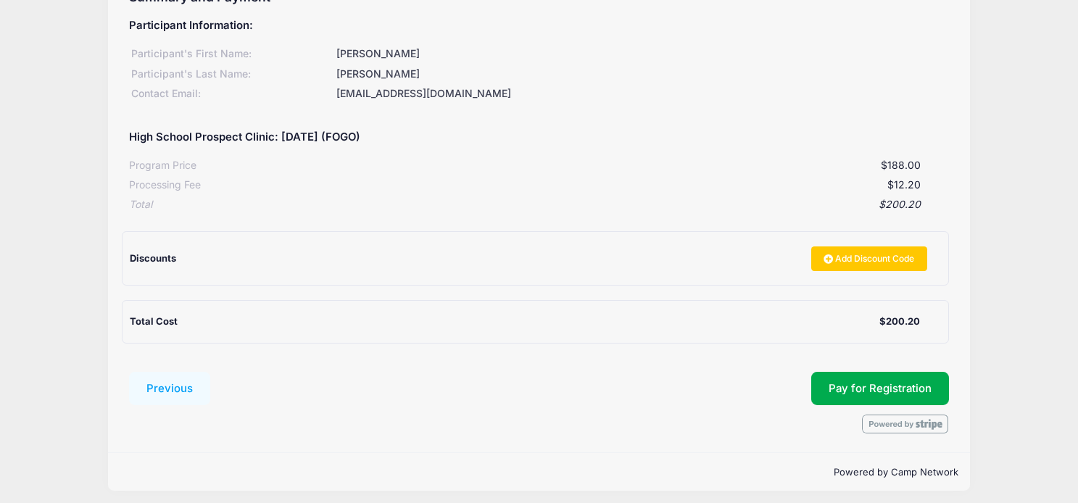
scroll to position [177, 0]
click at [887, 383] on button "Pay for Registration" at bounding box center [881, 389] width 138 height 33
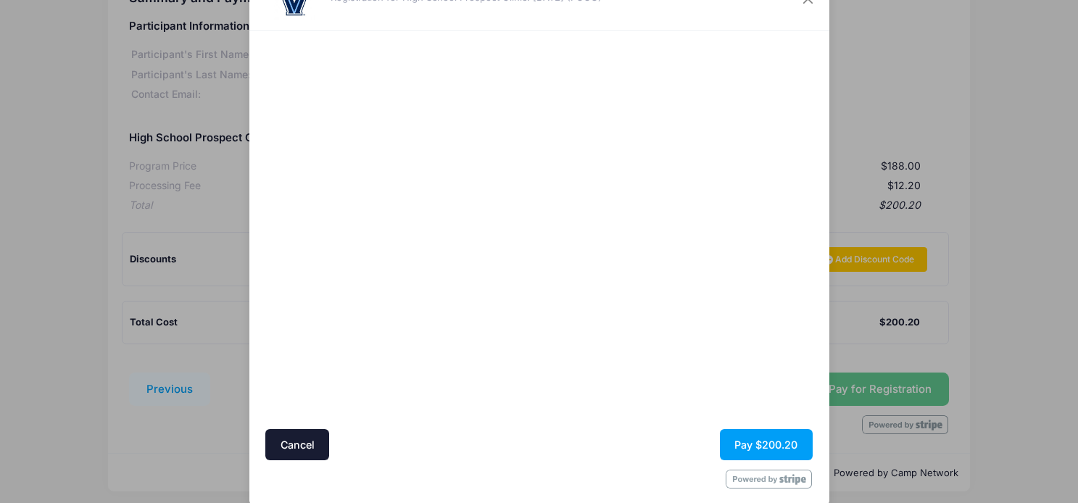
scroll to position [65, 0]
click at [759, 447] on button "Pay $200.20" at bounding box center [766, 443] width 93 height 31
